Goal: Transaction & Acquisition: Purchase product/service

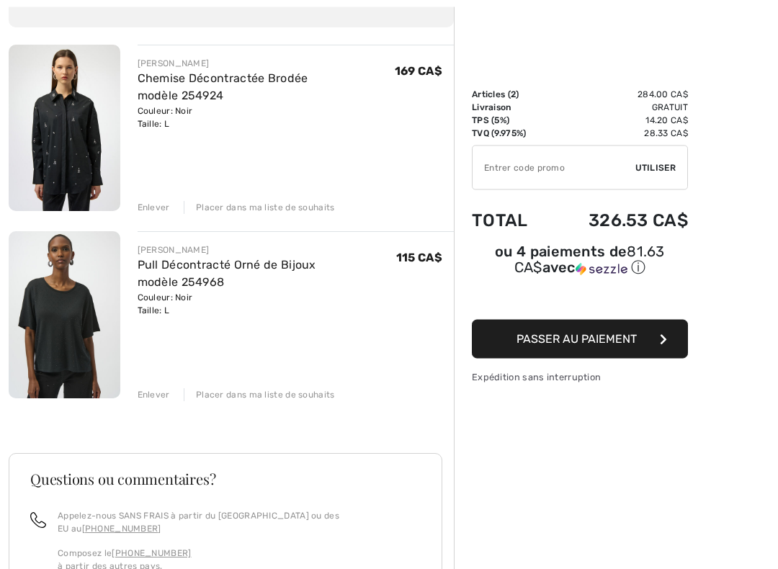
scroll to position [145, 0]
click at [48, 135] on img at bounding box center [65, 127] width 112 height 166
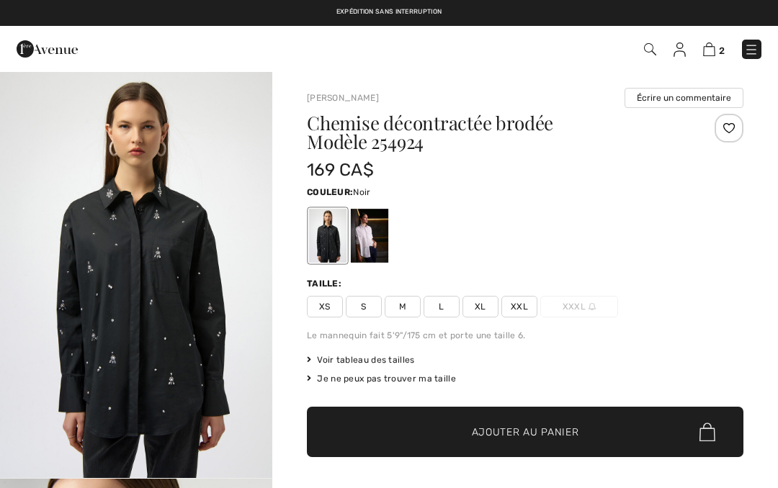
checkbox input "true"
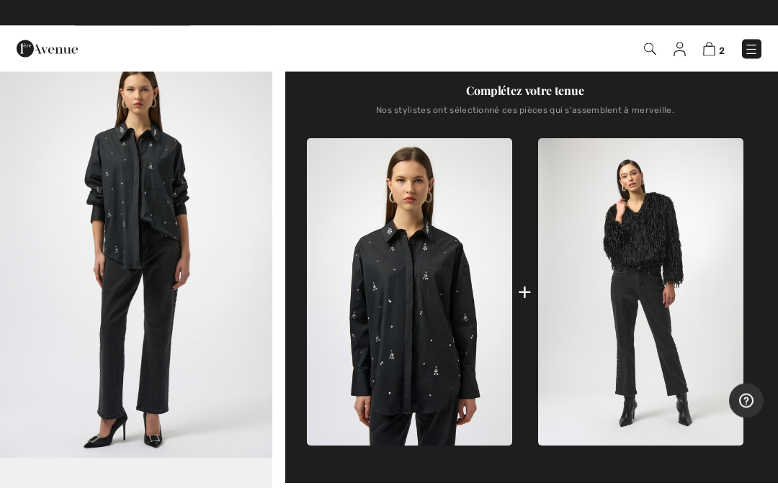
scroll to position [509, 0]
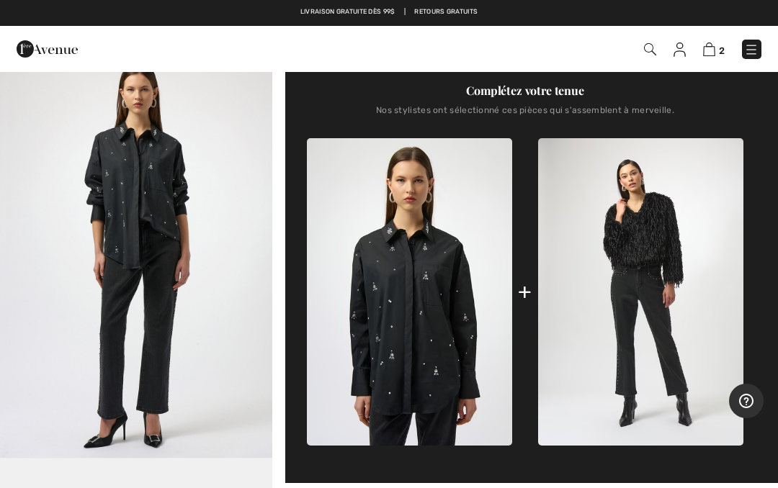
click at [751, 50] on img at bounding box center [751, 49] width 14 height 14
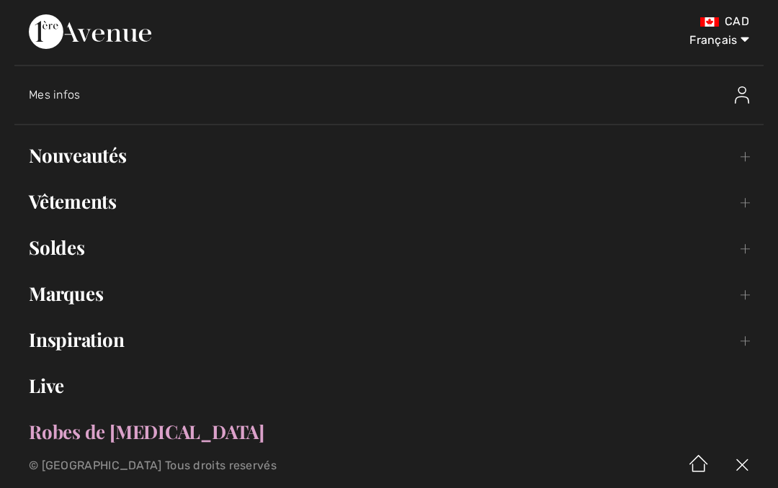
click at [39, 249] on link "Soldes Toggle submenu" at bounding box center [388, 248] width 749 height 32
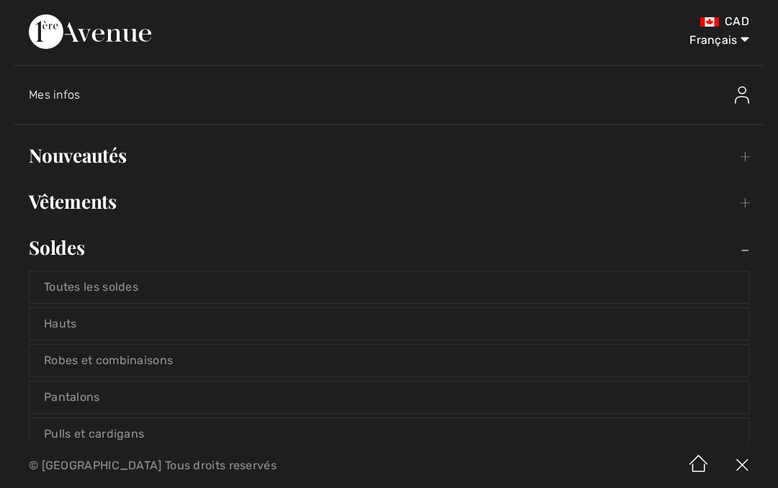
click at [51, 284] on link "Toutes les soldes" at bounding box center [389, 287] width 719 height 32
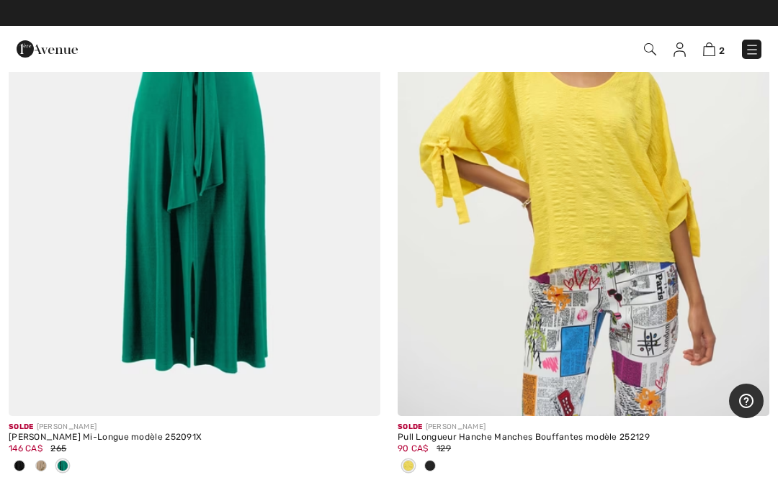
scroll to position [13287, 0]
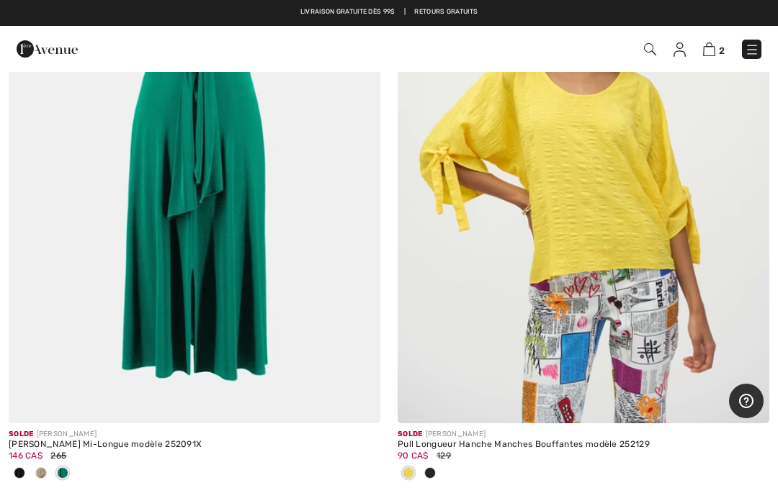
click at [443, 462] on div at bounding box center [582, 474] width 371 height 24
click at [436, 462] on div at bounding box center [430, 474] width 22 height 24
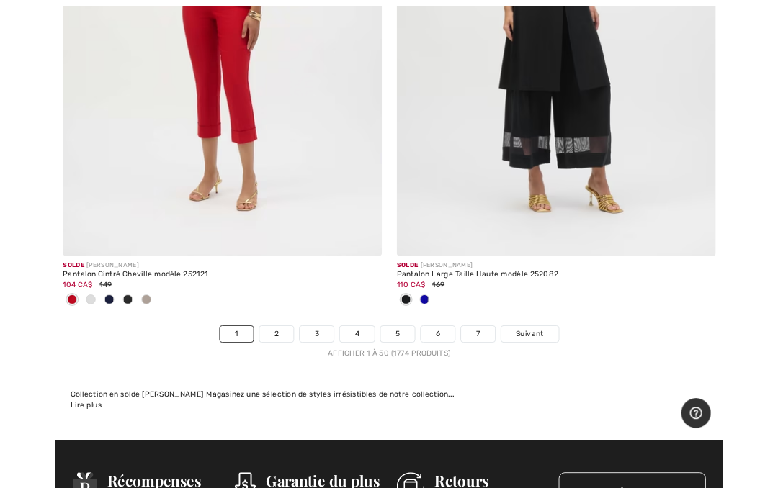
scroll to position [16113, 0]
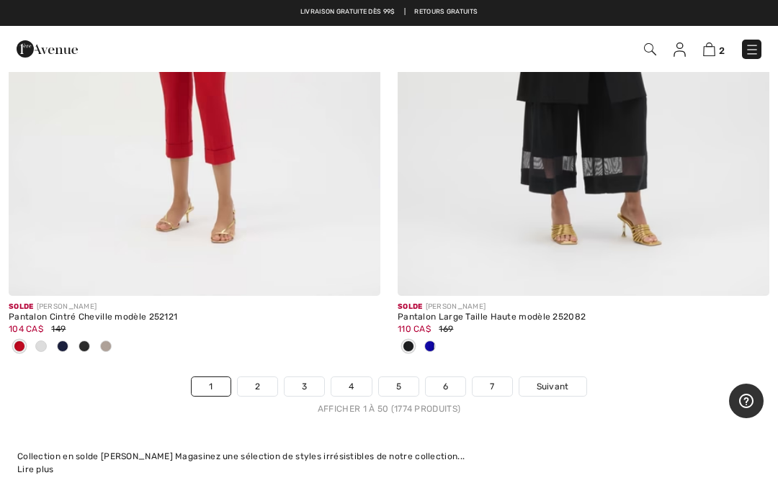
click at [572, 377] on link "Suivant" at bounding box center [552, 386] width 67 height 19
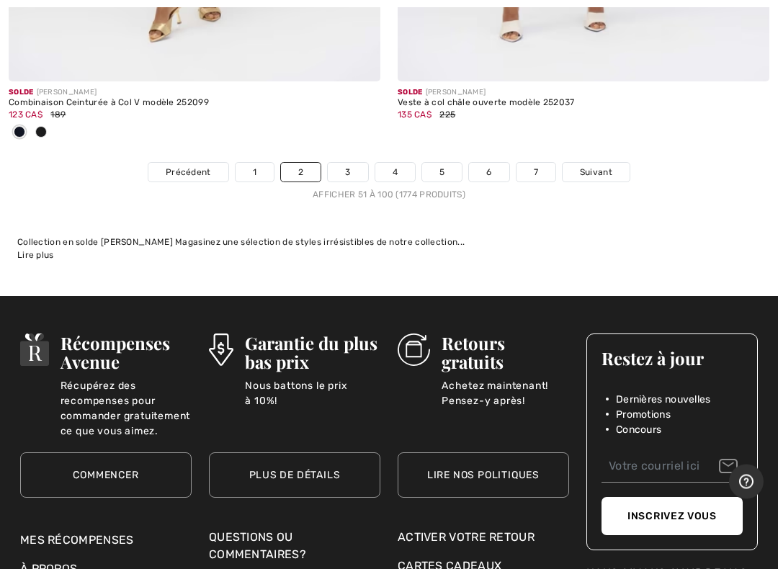
scroll to position [16494, 0]
click at [608, 166] on span "Suivant" at bounding box center [596, 172] width 32 height 13
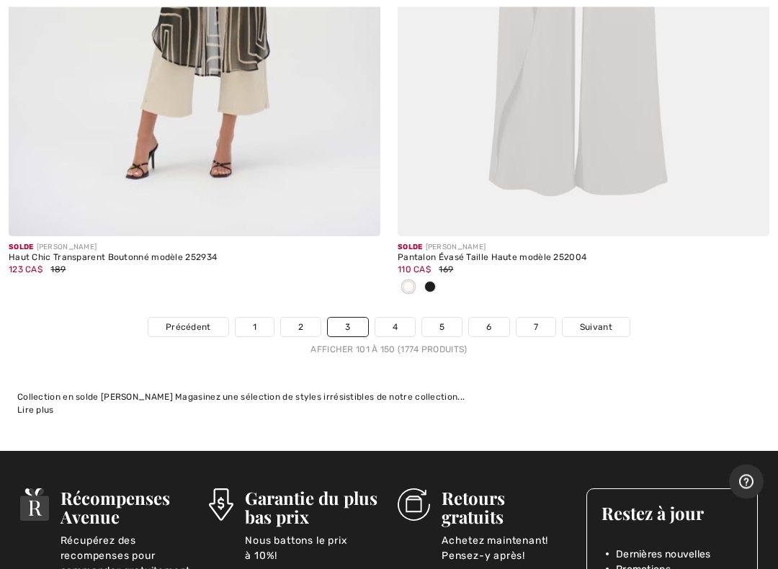
scroll to position [16087, 0]
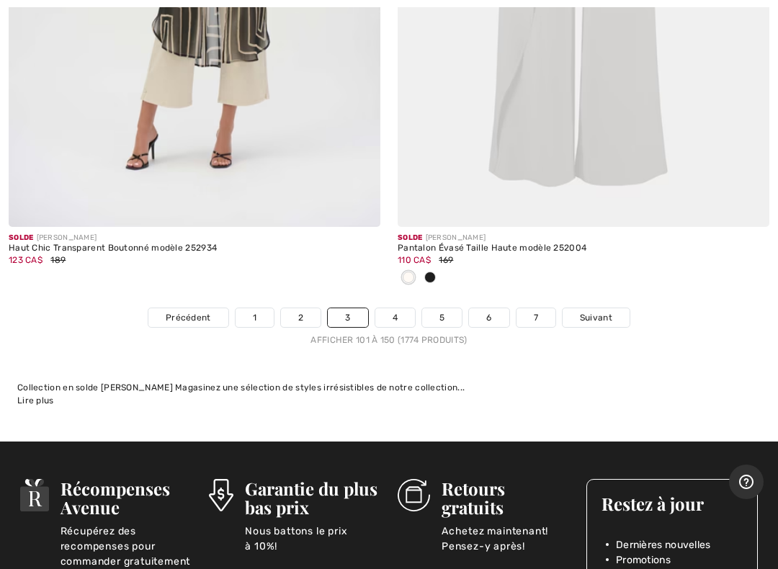
click at [617, 308] on link "Suivant" at bounding box center [595, 317] width 67 height 19
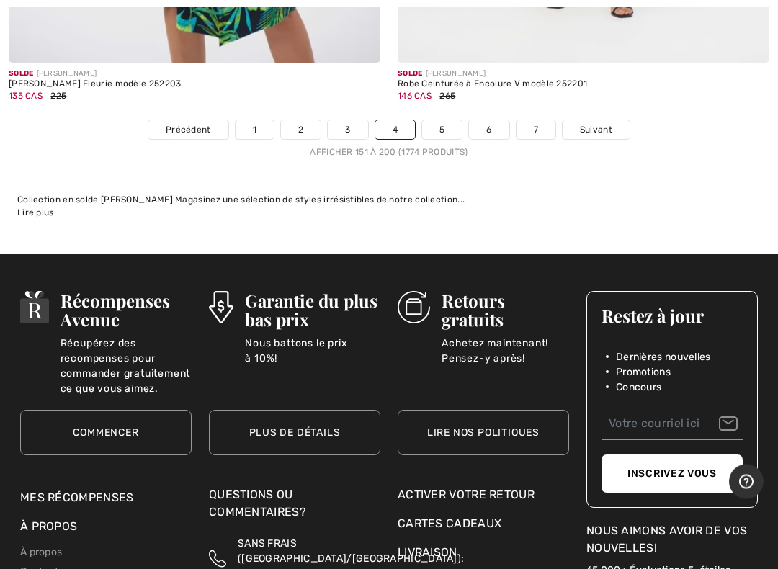
scroll to position [16156, 0]
click at [608, 123] on span "Suivant" at bounding box center [596, 129] width 32 height 13
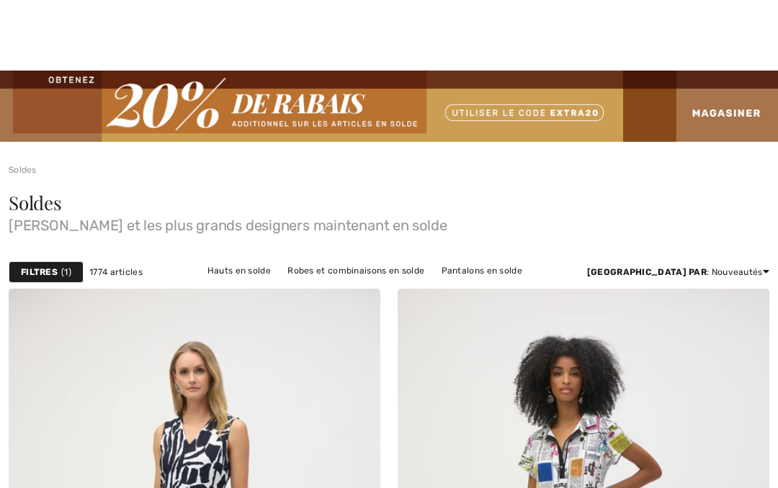
checkbox input "true"
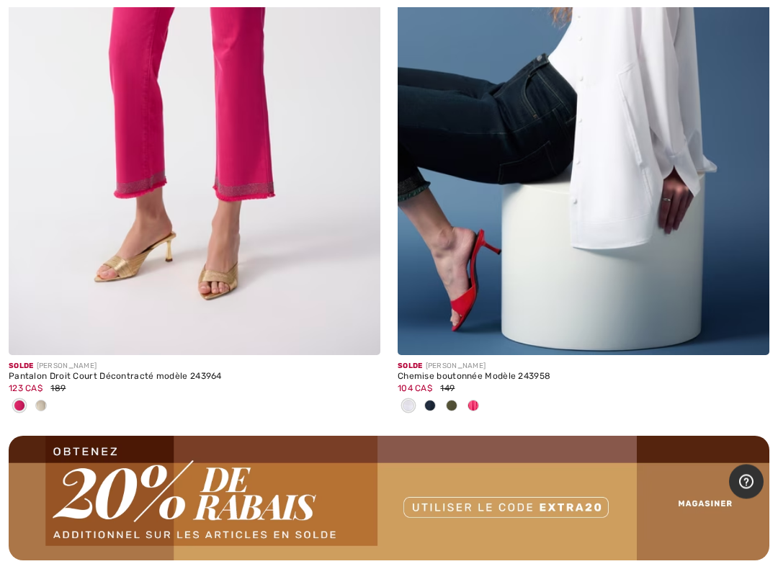
scroll to position [7439, 0]
click at [42, 407] on div at bounding box center [41, 407] width 22 height 24
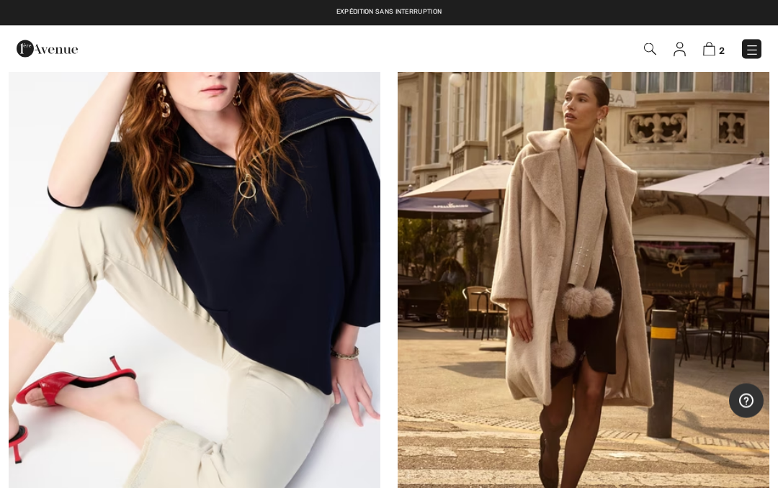
scroll to position [8073, 0]
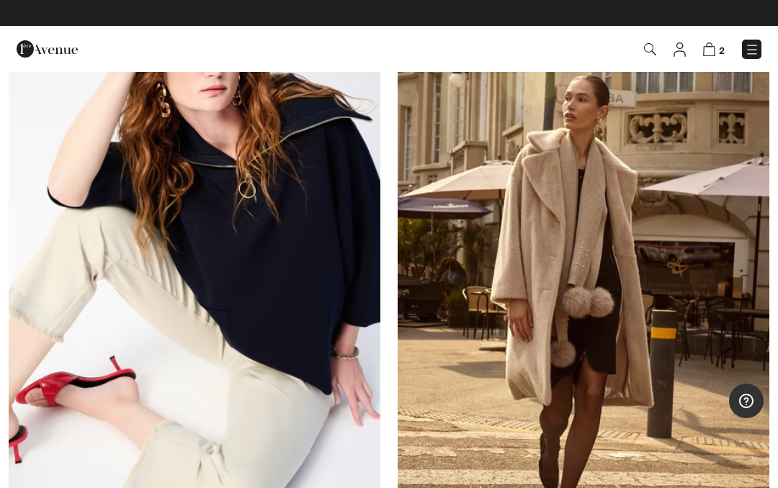
click at [84, 279] on img at bounding box center [194, 228] width 371 height 557
click at [77, 362] on img at bounding box center [194, 228] width 371 height 557
click at [82, 389] on img at bounding box center [194, 228] width 371 height 557
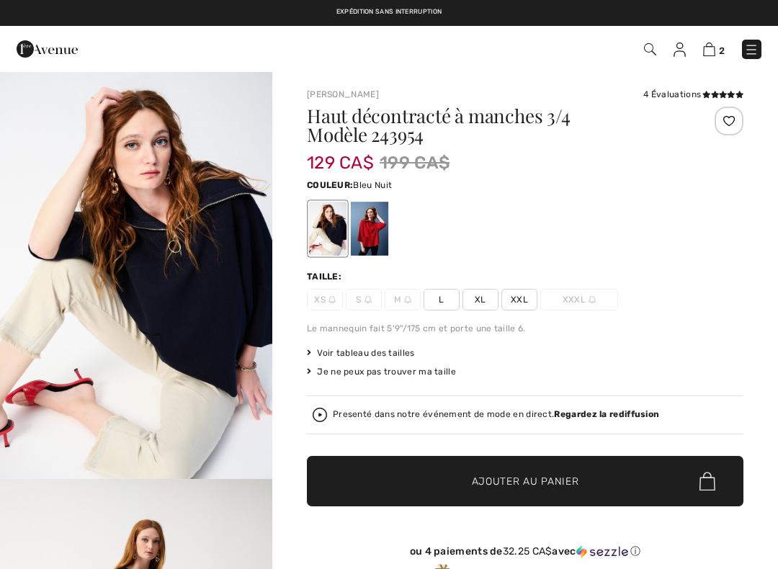
checkbox input "true"
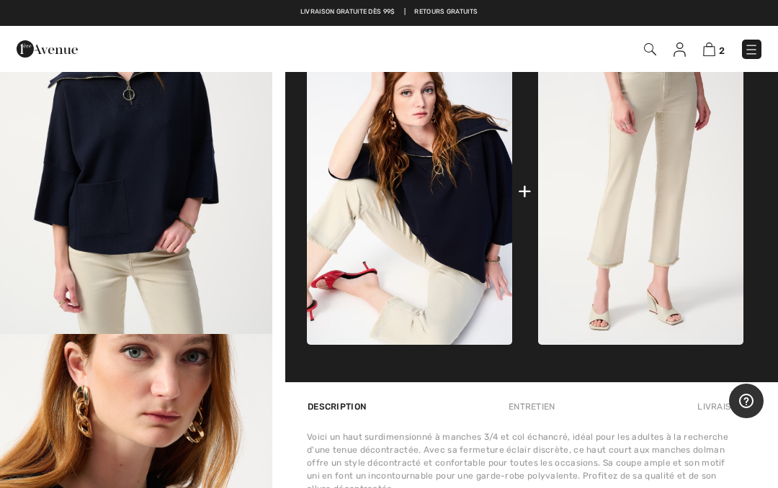
scroll to position [658, 0]
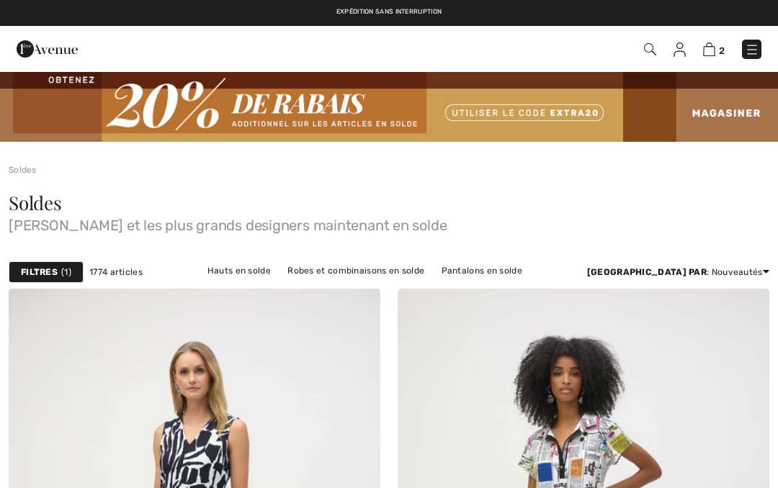
checkbox input "true"
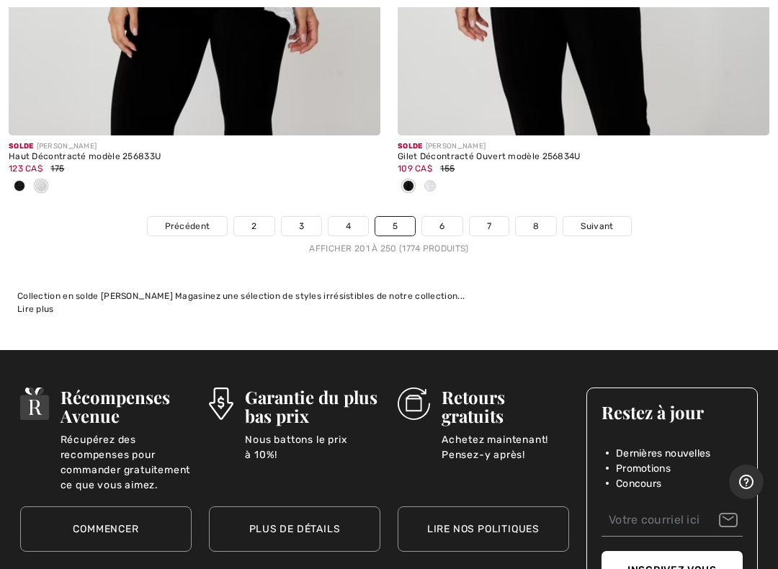
scroll to position [16302, 0]
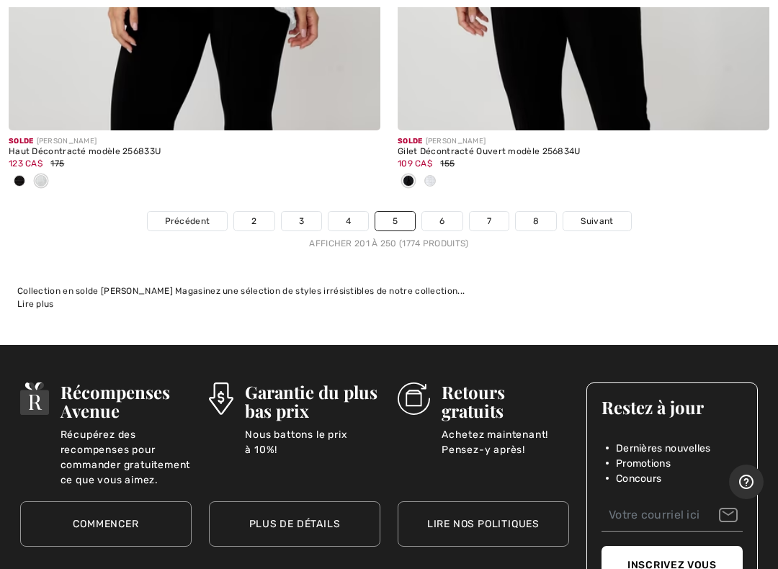
click at [597, 213] on link "Suivant" at bounding box center [596, 221] width 67 height 19
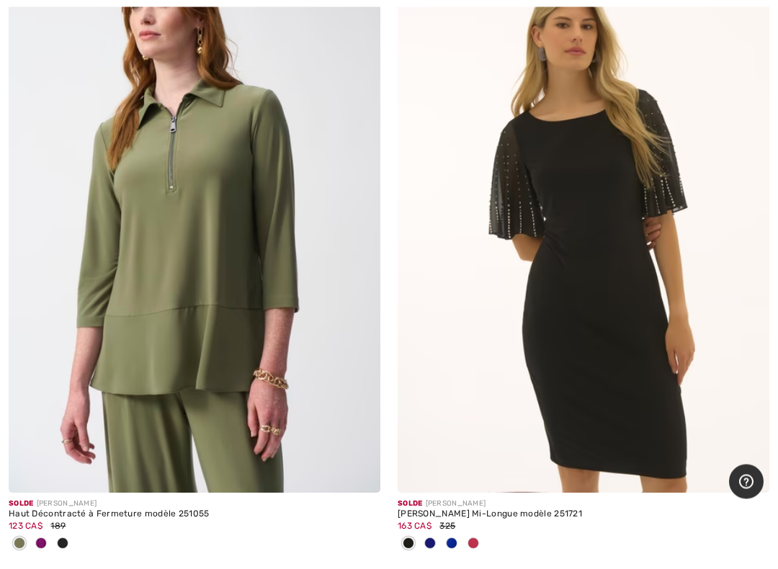
scroll to position [15154, 0]
click at [32, 487] on div at bounding box center [41, 544] width 22 height 24
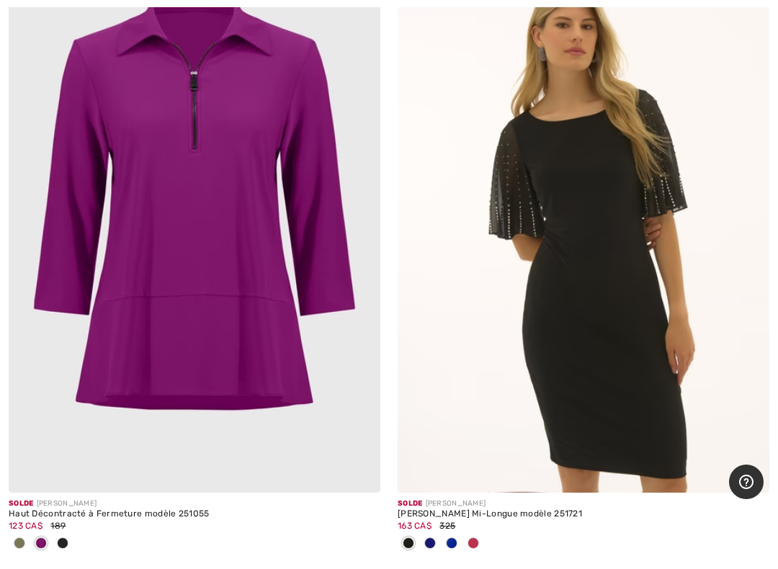
click at [55, 487] on div at bounding box center [63, 544] width 22 height 24
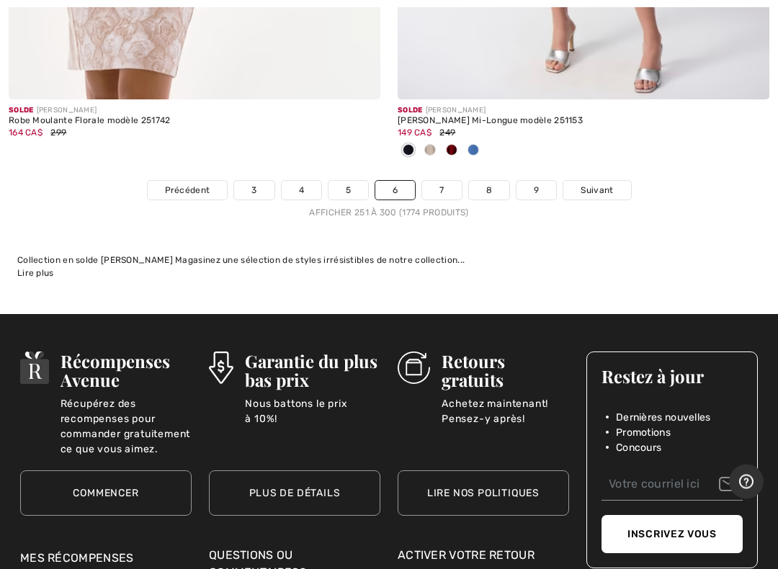
scroll to position [16347, 0]
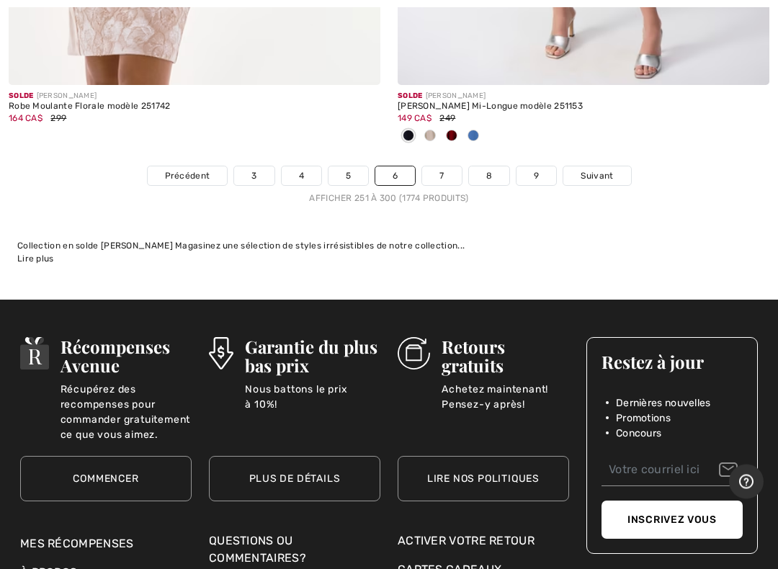
click at [586, 168] on link "Suivant" at bounding box center [596, 176] width 67 height 19
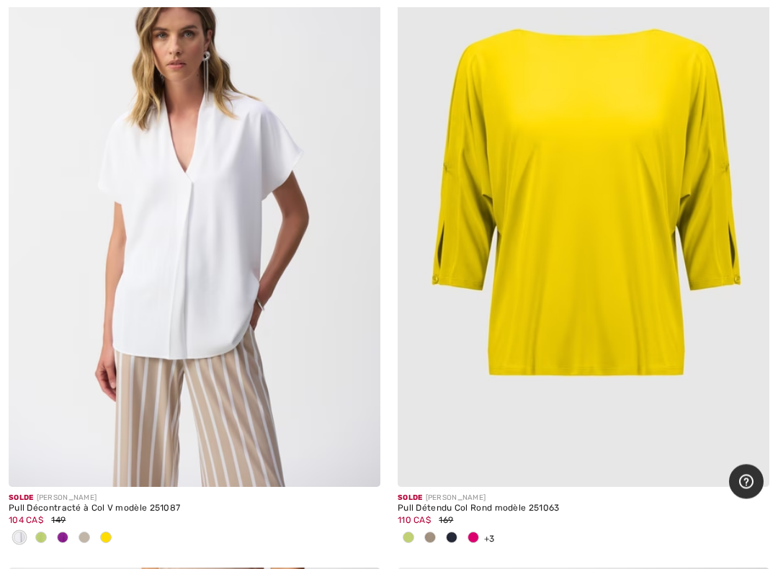
scroll to position [10172, 0]
click at [424, 531] on span at bounding box center [430, 537] width 12 height 12
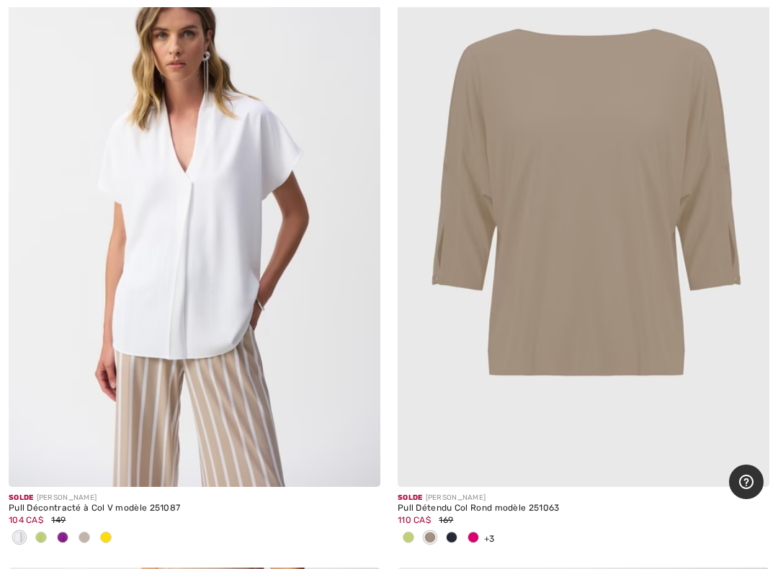
click at [452, 531] on span at bounding box center [452, 537] width 12 height 12
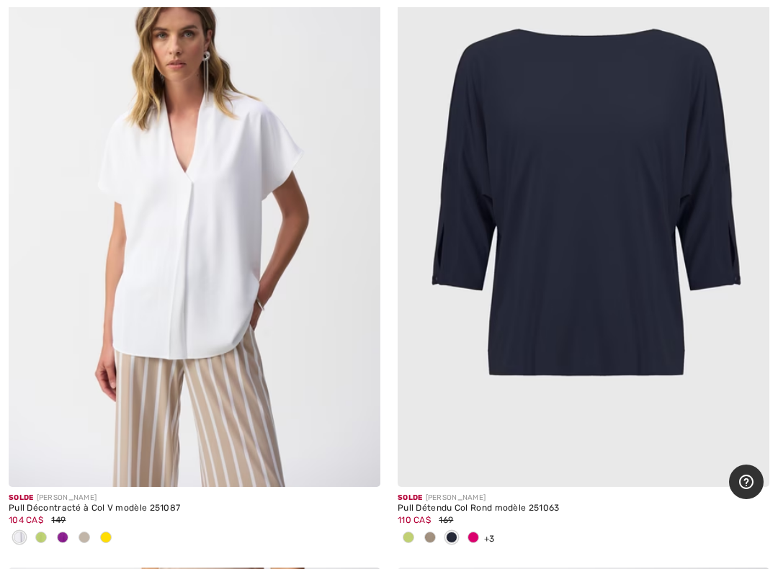
click at [474, 531] on span at bounding box center [473, 537] width 12 height 12
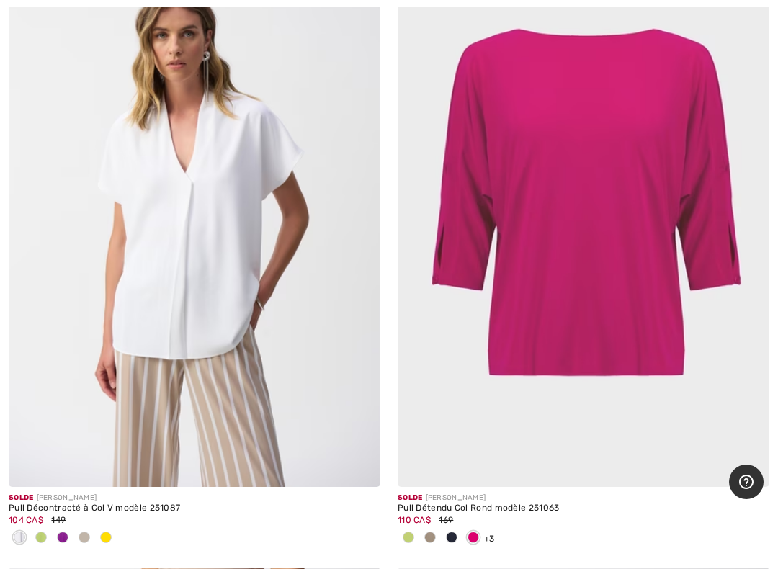
click at [491, 533] on span "+3" at bounding box center [489, 538] width 11 height 10
click at [485, 533] on span "+3" at bounding box center [489, 538] width 11 height 10
click at [448, 531] on span at bounding box center [452, 537] width 12 height 12
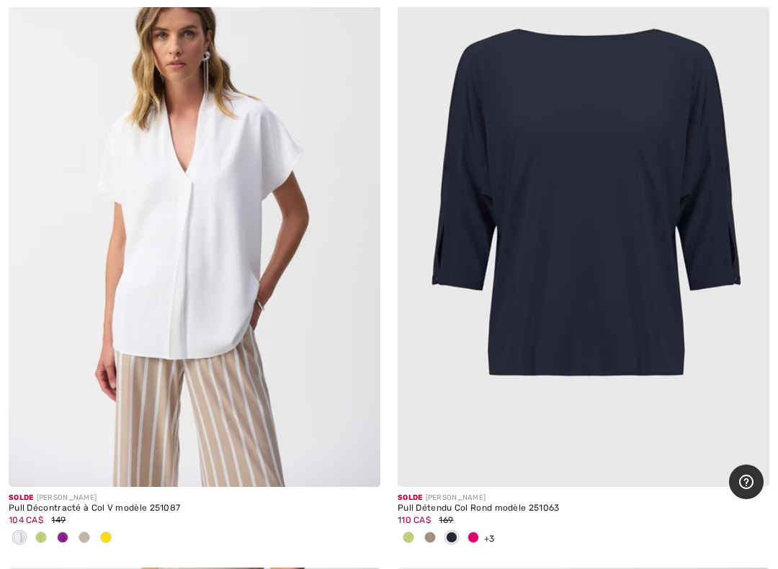
click at [456, 323] on img at bounding box center [582, 207] width 371 height 557
